Goal: Feedback & Contribution: Submit feedback/report problem

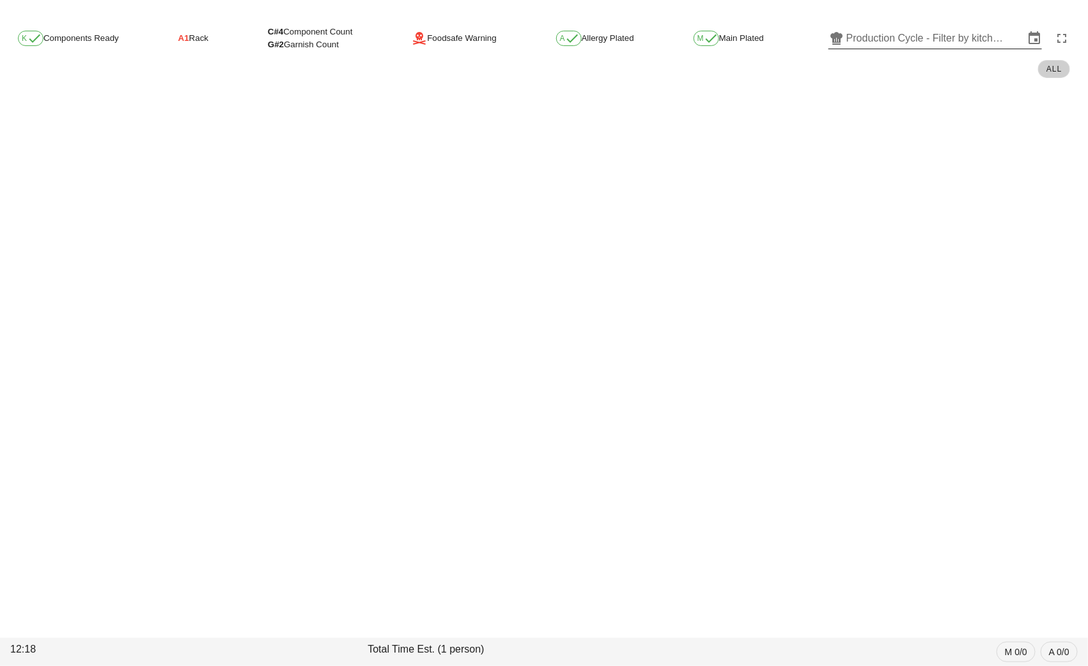
click at [893, 36] on input "Production Cycle - Filter by kitchen production schedules" at bounding box center [935, 38] width 178 height 20
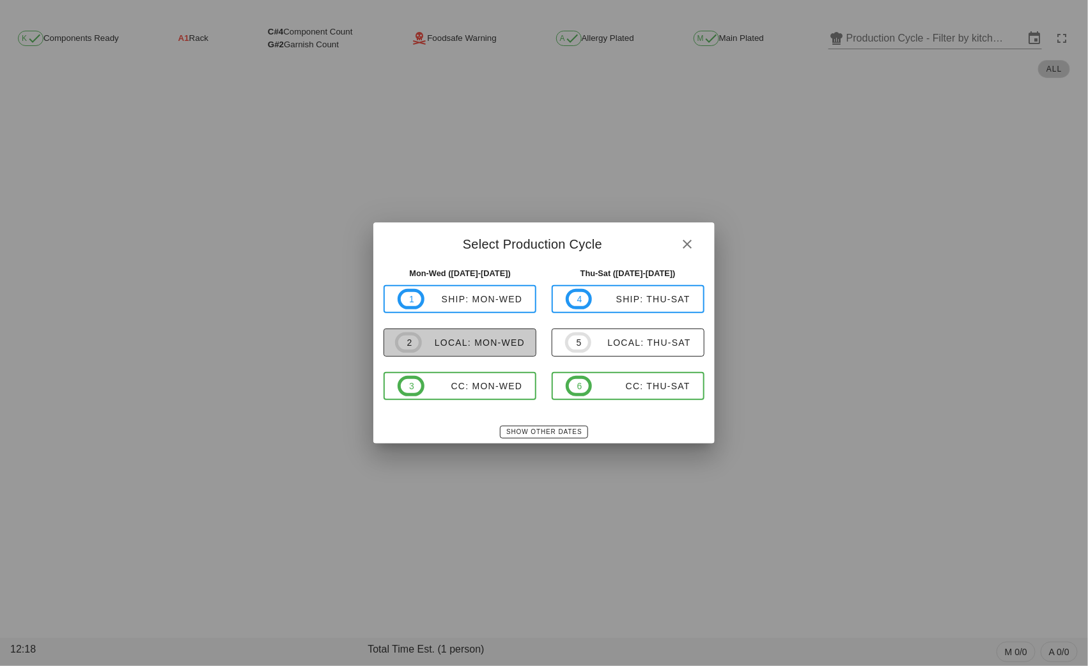
click at [501, 342] on div "local: Mon-Wed" at bounding box center [473, 342] width 103 height 10
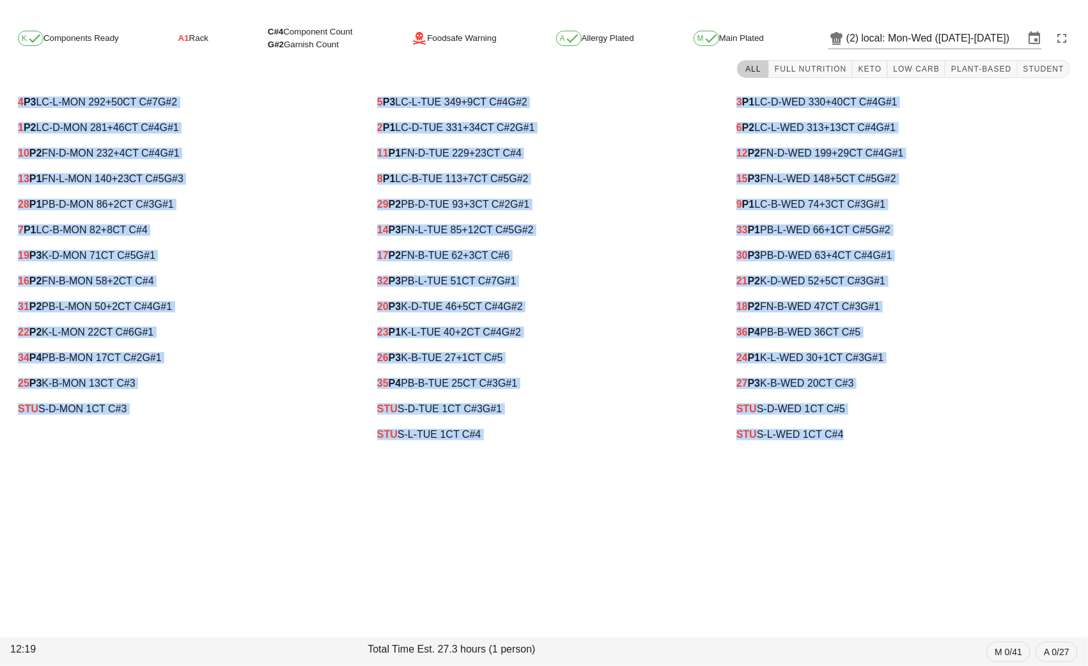
drag, startPoint x: 9, startPoint y: 98, endPoint x: 973, endPoint y: 458, distance: 1028.8
click at [973, 458] on div "K Components Ready A1 Rack C#4 Component Count G#2 Garnish Count Foodsafe Warni…" at bounding box center [544, 237] width 1088 height 445
copy div "4 P3 LC-L-MON 292 +50 CT C#7 G#2 1 P2 LC-D-MON 281 +46 CT C#4 G#1 10 P2 FN-D-MO…"
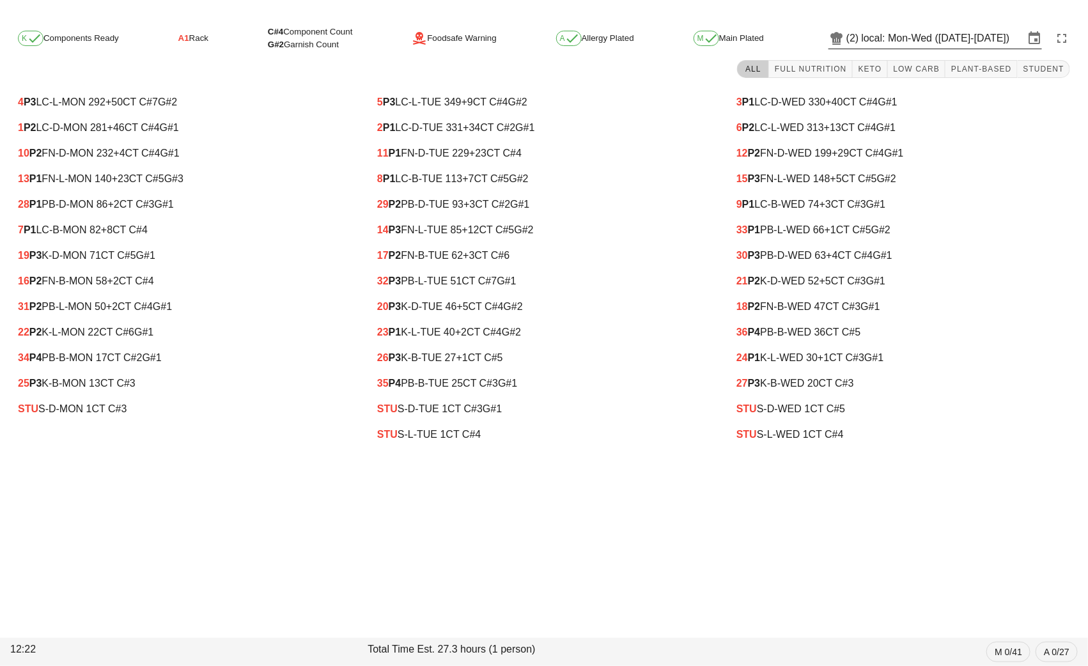
click at [917, 40] on input "local: Mon-Wed (Sep 8-Sep 10)" at bounding box center [943, 38] width 162 height 20
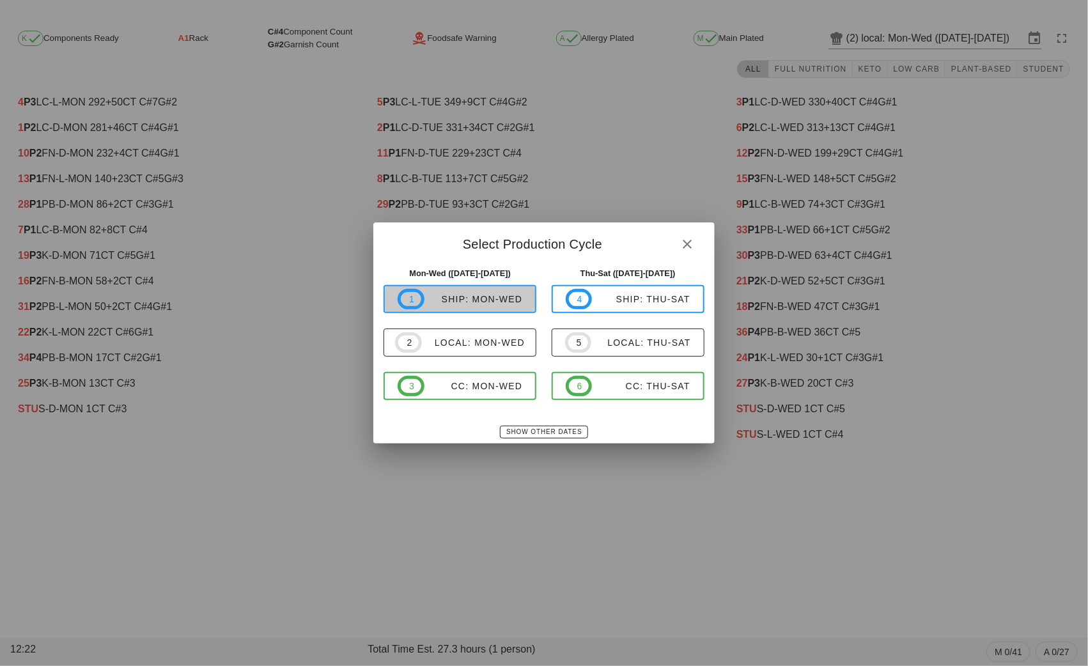
click at [475, 302] on div "ship: Mon-Wed" at bounding box center [473, 299] width 98 height 10
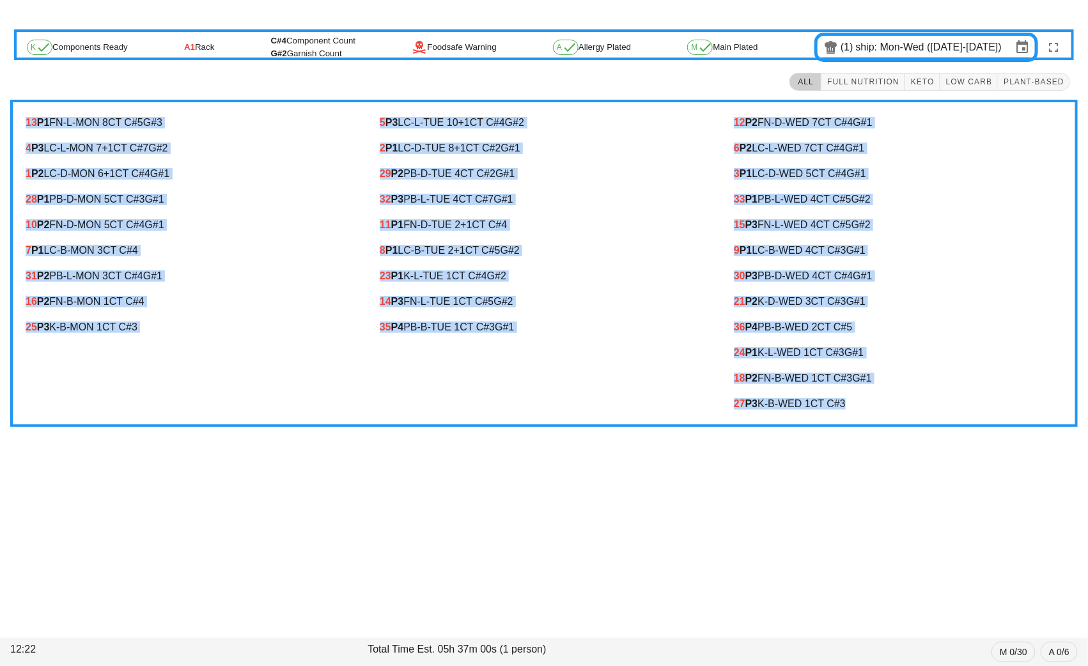
drag, startPoint x: 15, startPoint y: 112, endPoint x: 909, endPoint y: 412, distance: 942.3
click at [909, 412] on div "13 P1 FN-L-MON 8 CT C#5 G#3 4 P3 LC-L-MON 7 +1 CT C#7 G#2 1 P2 LC-D-MON 6 +1 CT…" at bounding box center [543, 263] width 1067 height 327
copy div "13 P1 FN-L-MON 8 CT C#5 G#3 4 P3 LC-L-MON 7 +1 CT C#7 G#2 1 P2 LC-D-MON 6 +1 CT…"
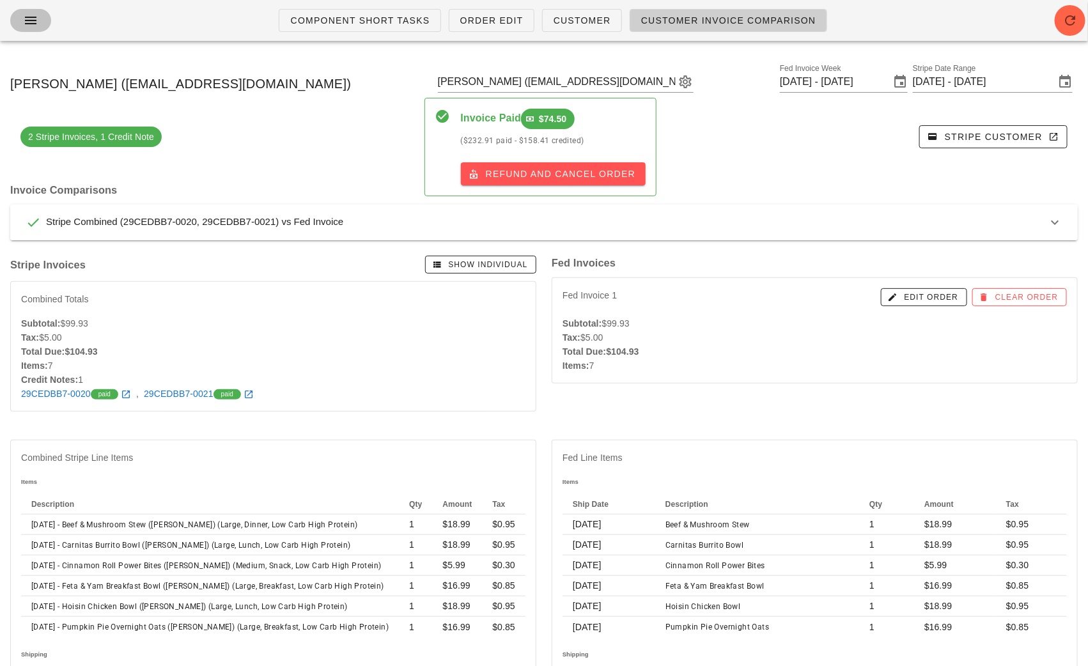
click at [29, 20] on icon "button" at bounding box center [30, 20] width 15 height 15
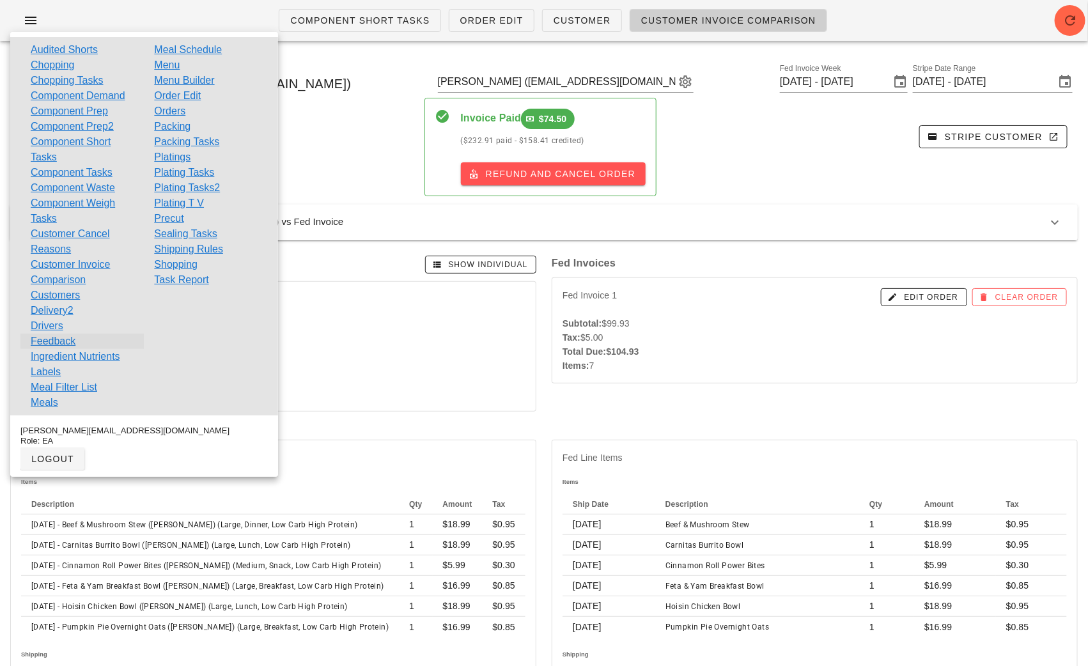
click at [63, 341] on link "Feedback" at bounding box center [53, 341] width 45 height 15
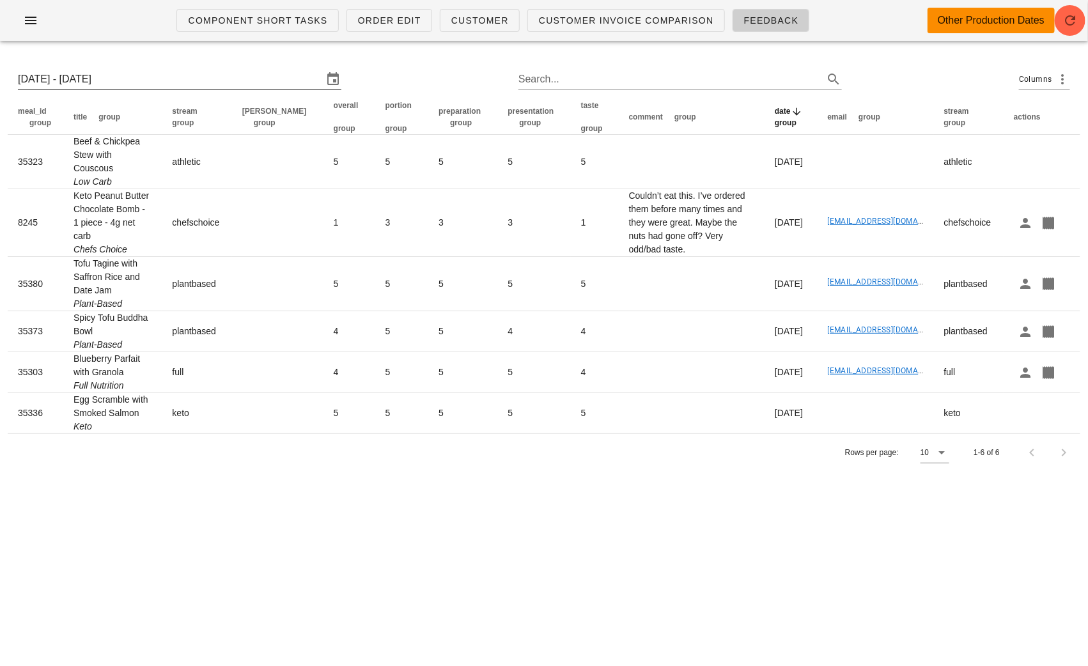
click at [176, 89] on div "Sun 31 Aug 2025 - Sun 7 Sep 2025" at bounding box center [179, 79] width 323 height 20
click at [146, 75] on input "Sun 31 Aug 2025 - Sun 7 Sep 2025" at bounding box center [171, 79] width 306 height 20
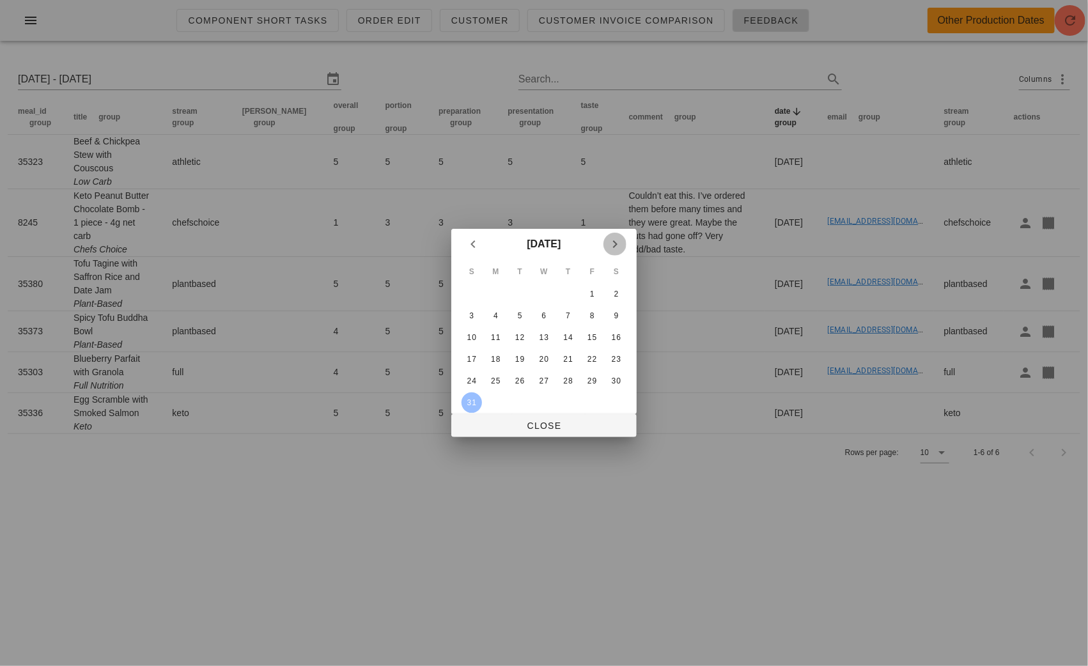
click at [614, 242] on icon "Next month" at bounding box center [614, 243] width 15 height 15
click at [496, 293] on div "1" at bounding box center [496, 294] width 20 height 9
click at [474, 314] on div "7" at bounding box center [471, 315] width 20 height 9
click at [490, 295] on div "1" at bounding box center [496, 294] width 20 height 9
type input "Mon 1 Sep 2025 - Sun 7 Sep 2025"
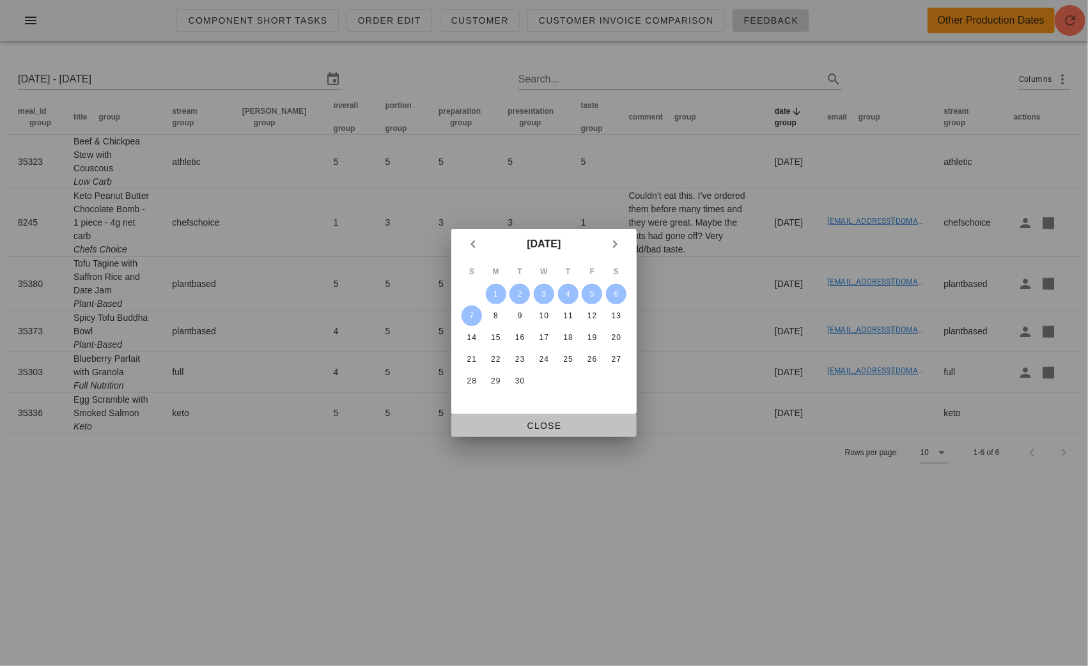
click at [558, 435] on button "Close" at bounding box center [543, 425] width 185 height 23
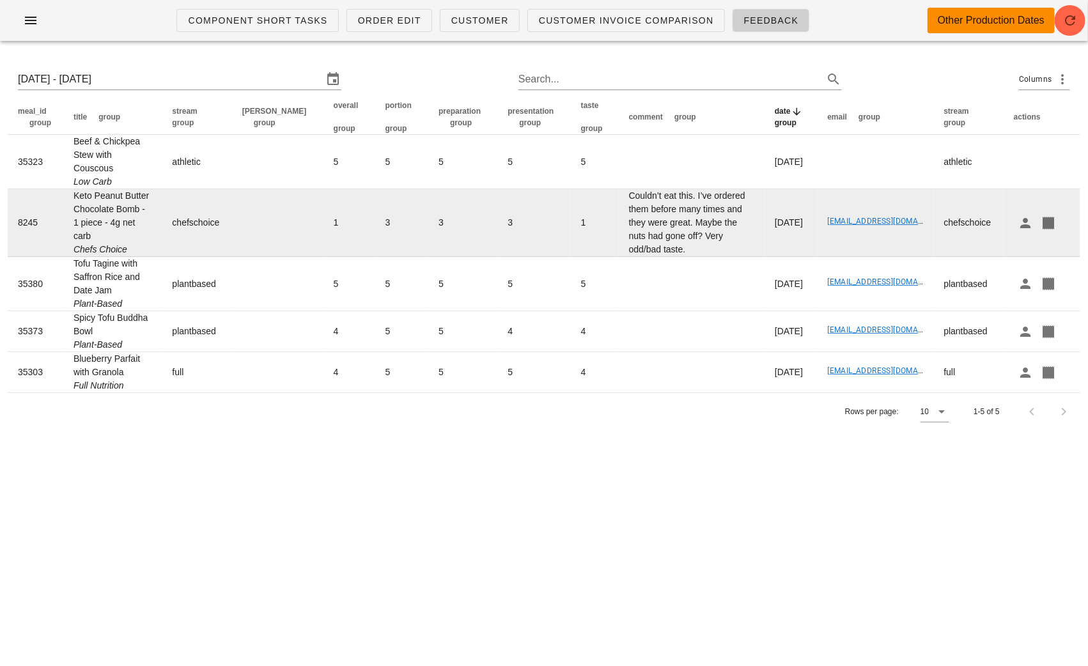
drag, startPoint x: 74, startPoint y: 179, endPoint x: 151, endPoint y: 203, distance: 81.7
click at [151, 203] on td "Keto Peanut Butter Chocolate Bomb - 1 piece - 4g net carb Chefs Choice" at bounding box center [112, 223] width 99 height 68
copy td "Keto Peanut Butter Chocolate Bomb - 1 piece - 4g net carb"
drag, startPoint x: 699, startPoint y: 221, endPoint x: 594, endPoint y: 183, distance: 110.6
click at [619, 189] on td "Couldn’t eat this. I’ve ordered them before many times and they were great. May…" at bounding box center [692, 223] width 146 height 68
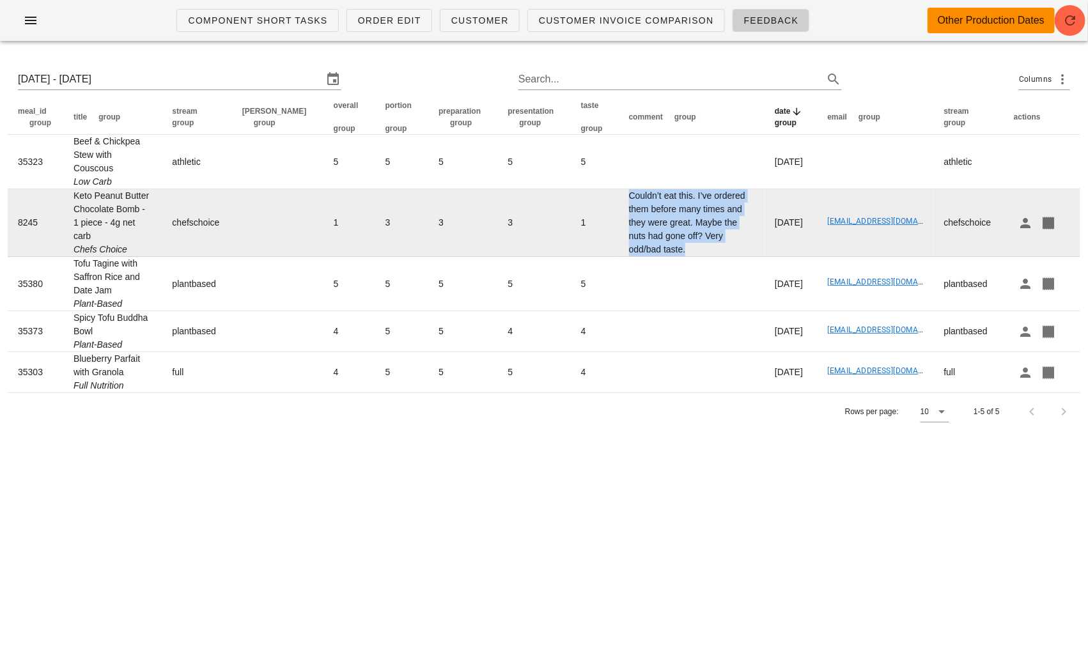
copy td "Couldn’t eat this. I’ve ordered them before many times and they were great. May…"
